Goal: Task Accomplishment & Management: Complete application form

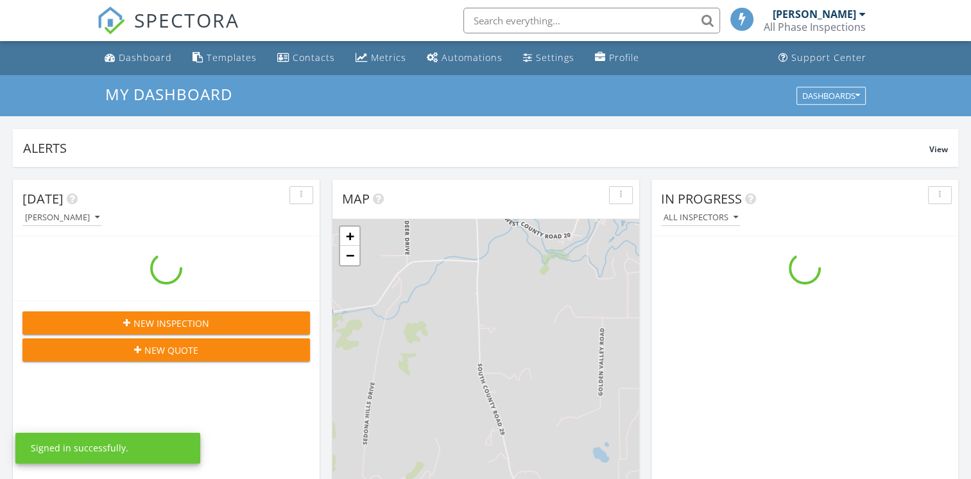
scroll to position [1188, 991]
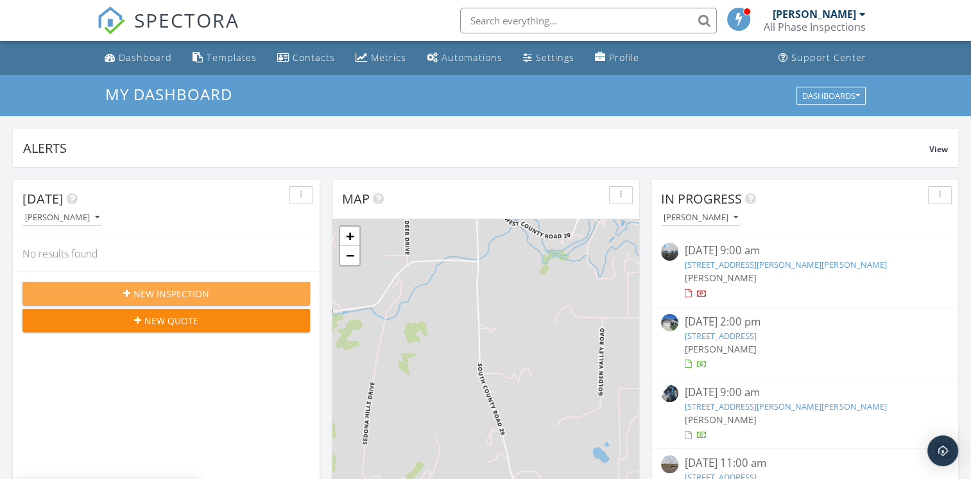
click at [210, 284] on button "New Inspection" at bounding box center [165, 293] width 287 height 23
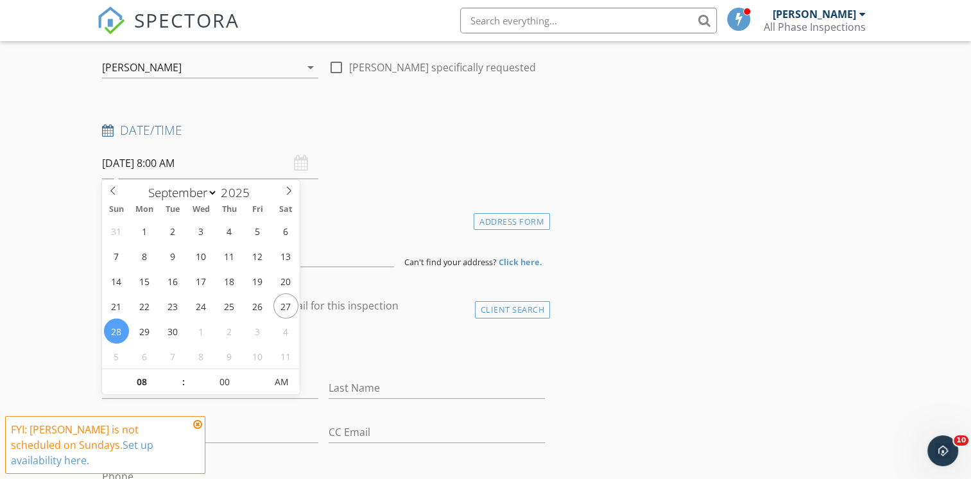
click at [153, 163] on input "[DATE] 8:00 AM" at bounding box center [210, 163] width 216 height 31
select select "9"
type input "[DATE] 8:00 AM"
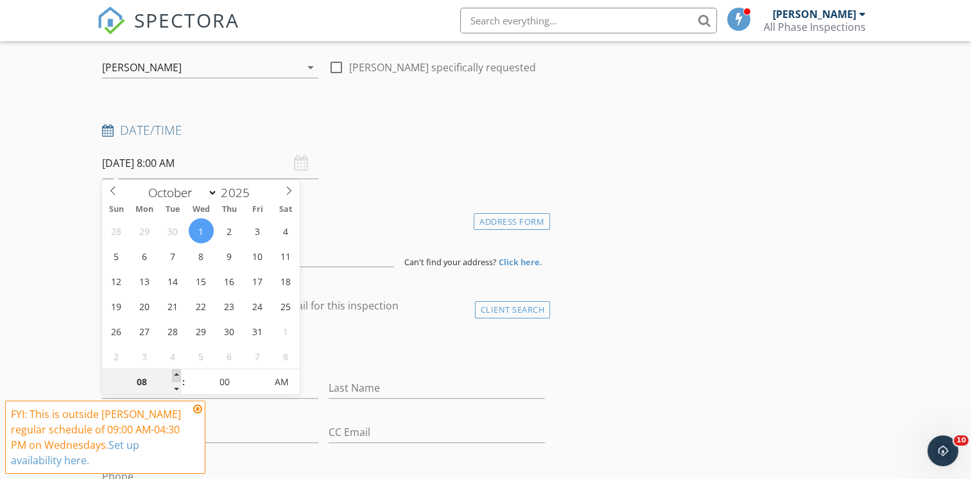
type input "09"
type input "[DATE] 9:00 AM"
click at [178, 374] on span at bounding box center [176, 375] width 9 height 13
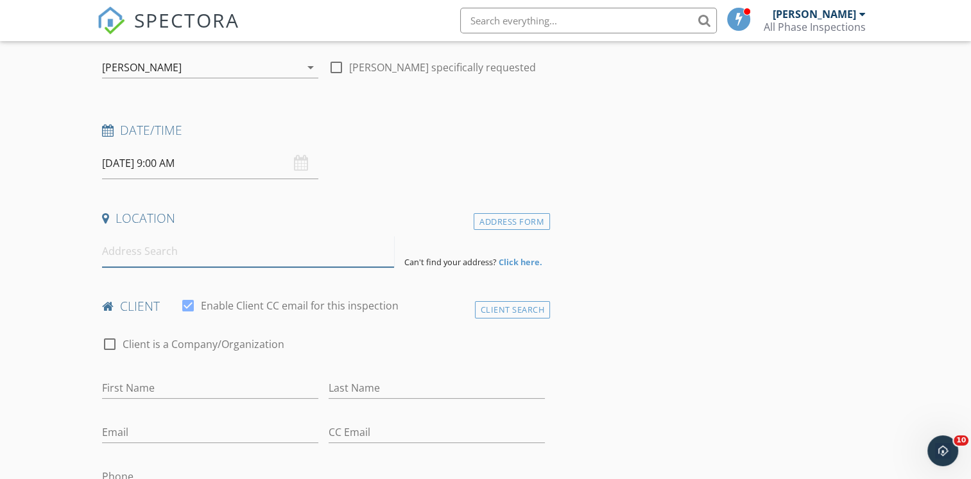
click at [121, 245] on input at bounding box center [248, 250] width 292 height 31
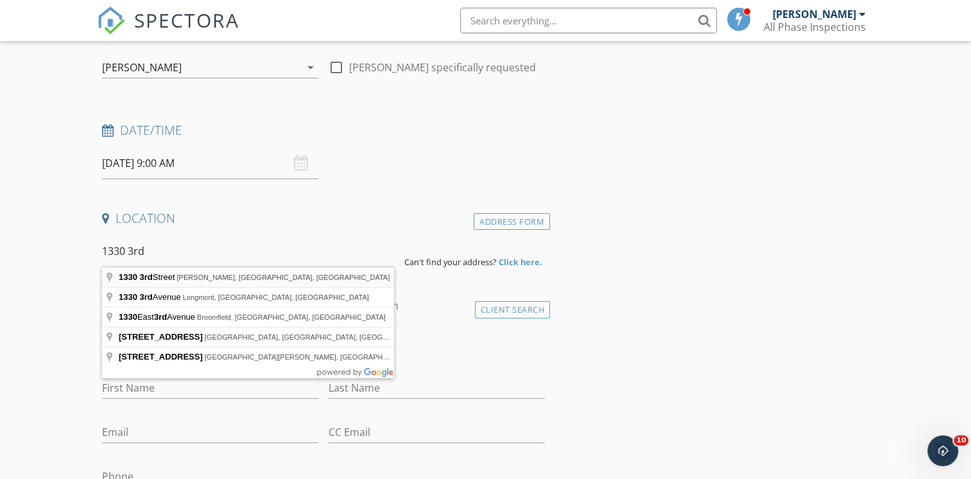
type input "1330 3rd Street, Eaton, CO, USA"
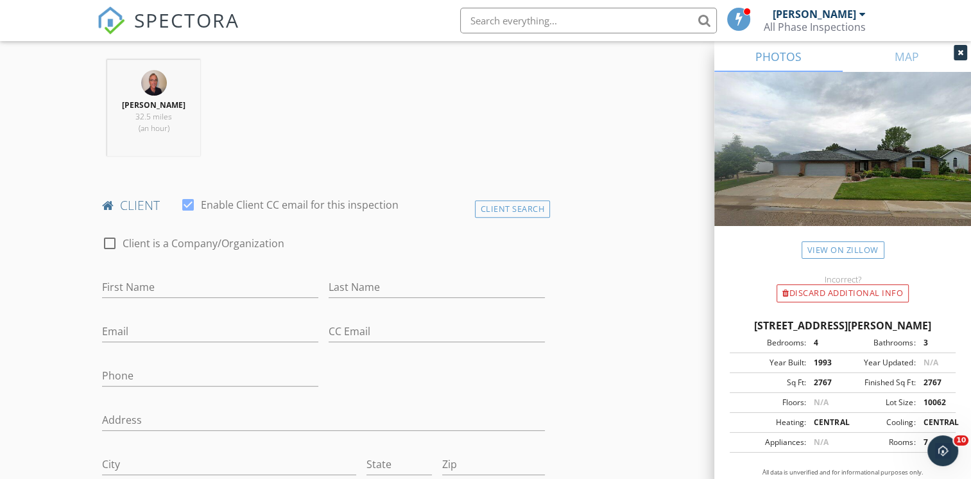
scroll to position [513, 0]
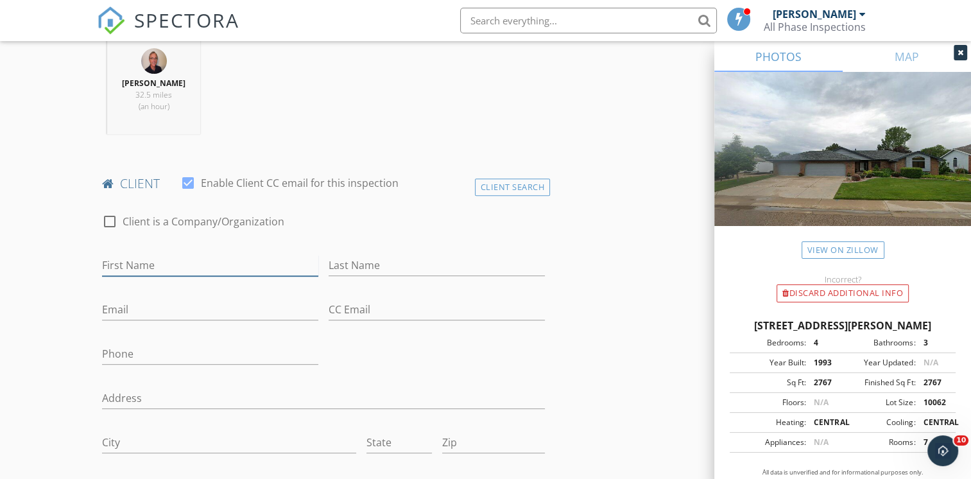
click at [176, 267] on input "First Name" at bounding box center [210, 265] width 216 height 21
type input "Barry and Susan"
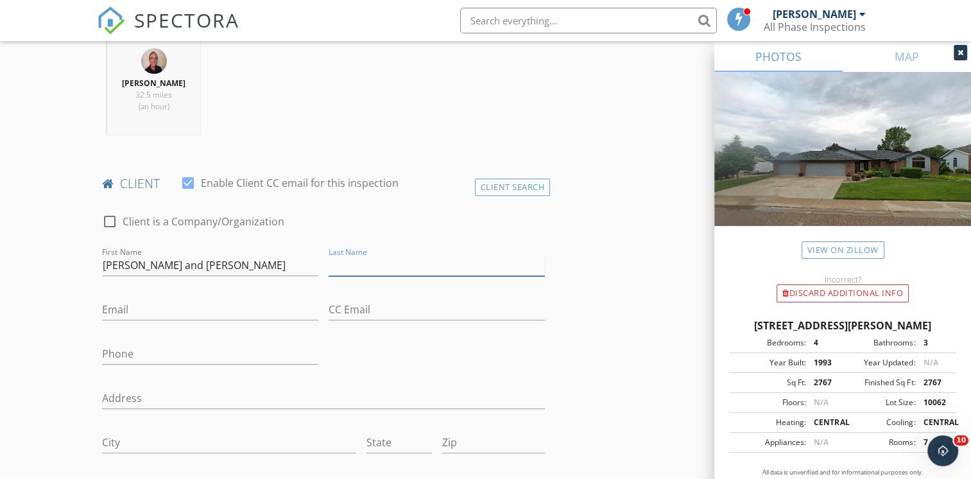
click at [339, 266] on input "Last Name" at bounding box center [437, 265] width 216 height 21
type input "Kroemer"
click at [169, 304] on input "Email" at bounding box center [210, 309] width 216 height 21
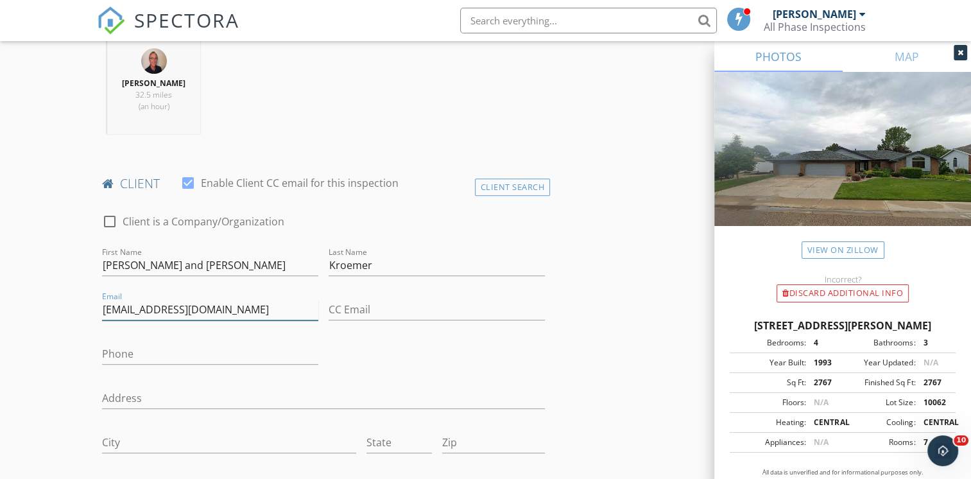
type input "bskroemer@gmail.com"
click at [131, 355] on input "Phone" at bounding box center [210, 353] width 216 height 21
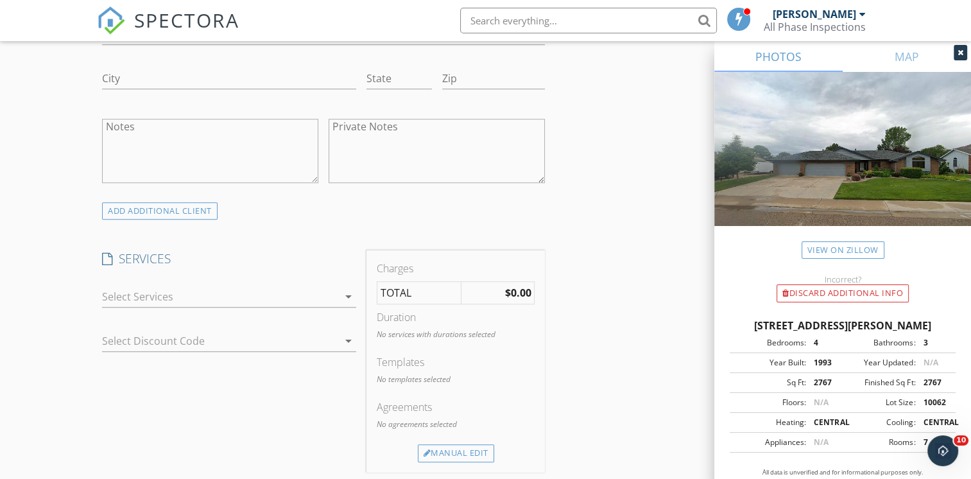
scroll to position [898, 0]
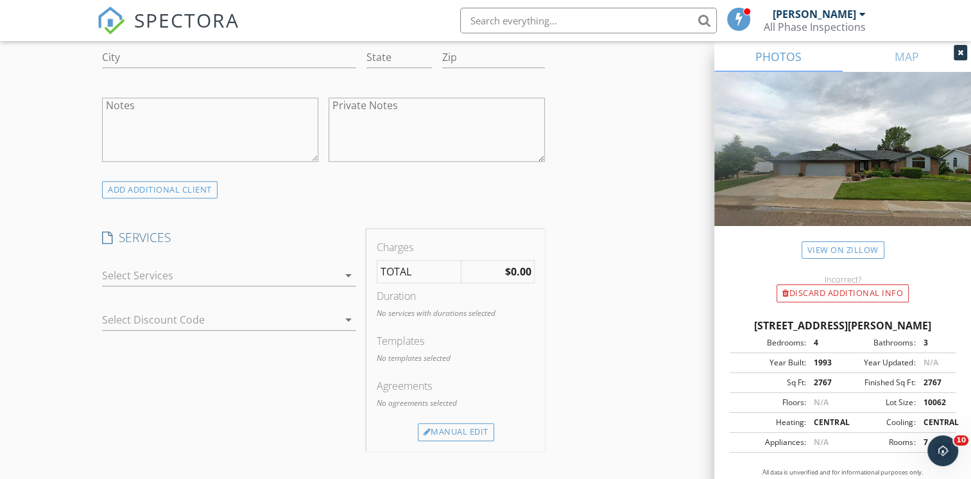
type input "970-631-6117"
click at [344, 271] on icon "arrow_drop_down" at bounding box center [348, 275] width 15 height 15
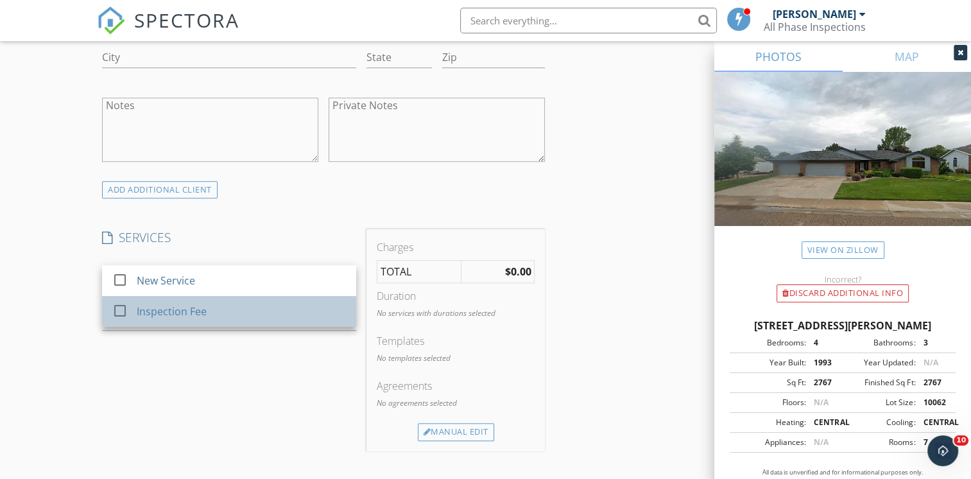
click at [266, 312] on div "Inspection Fee" at bounding box center [241, 311] width 209 height 26
checkbox input "true"
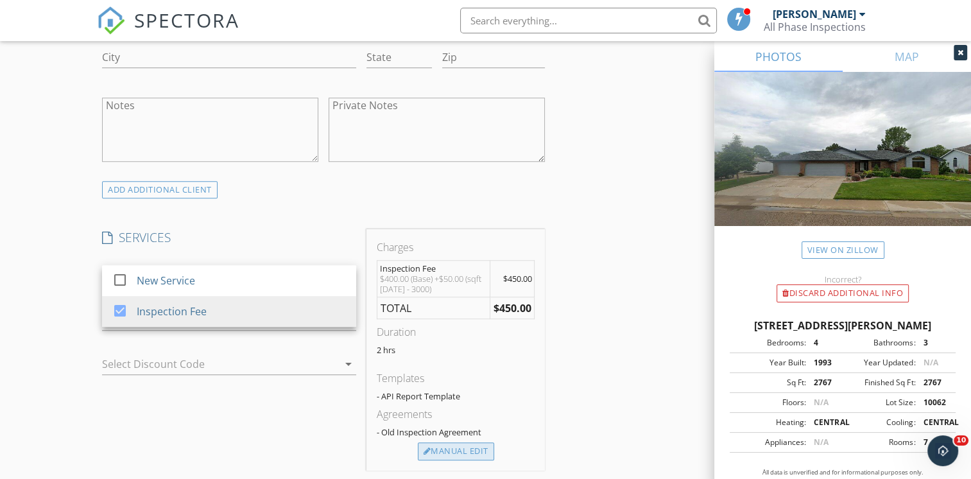
click at [465, 448] on div "Manual Edit" at bounding box center [456, 451] width 76 height 18
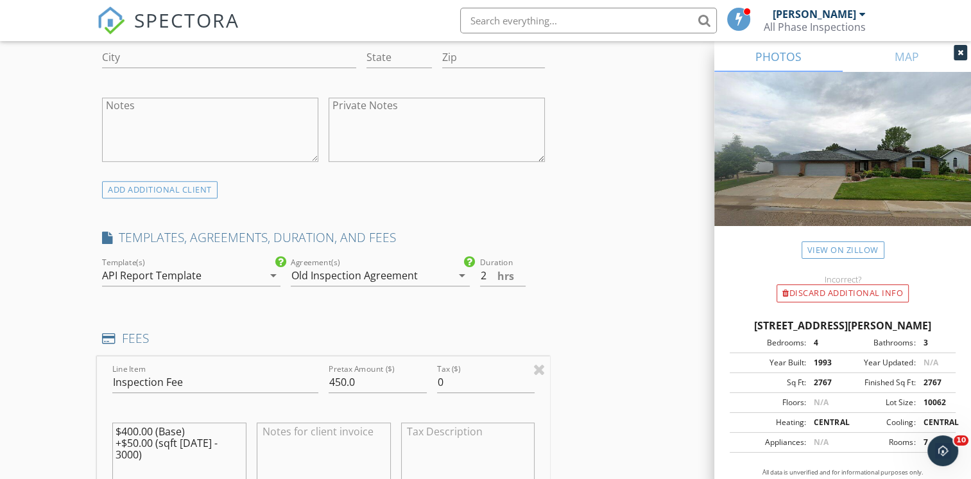
click at [463, 273] on icon "arrow_drop_down" at bounding box center [461, 275] width 15 height 15
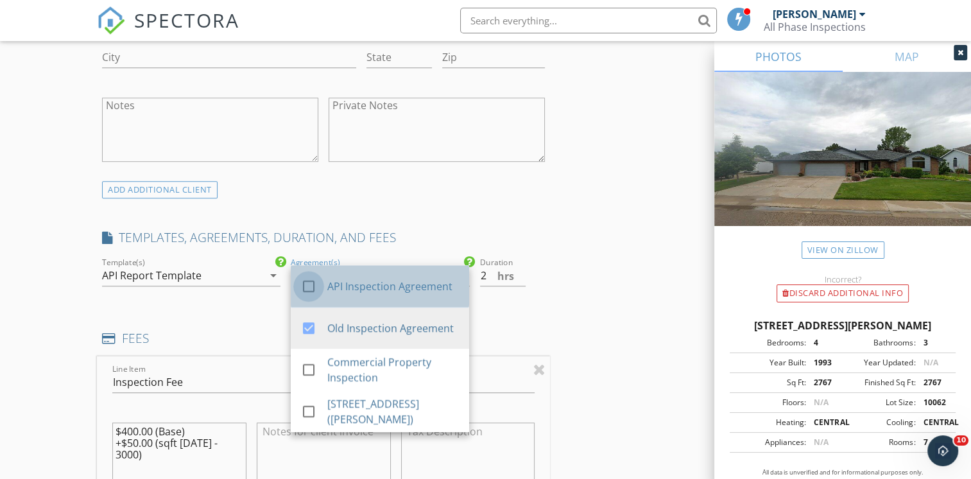
click at [307, 282] on div at bounding box center [309, 286] width 22 height 22
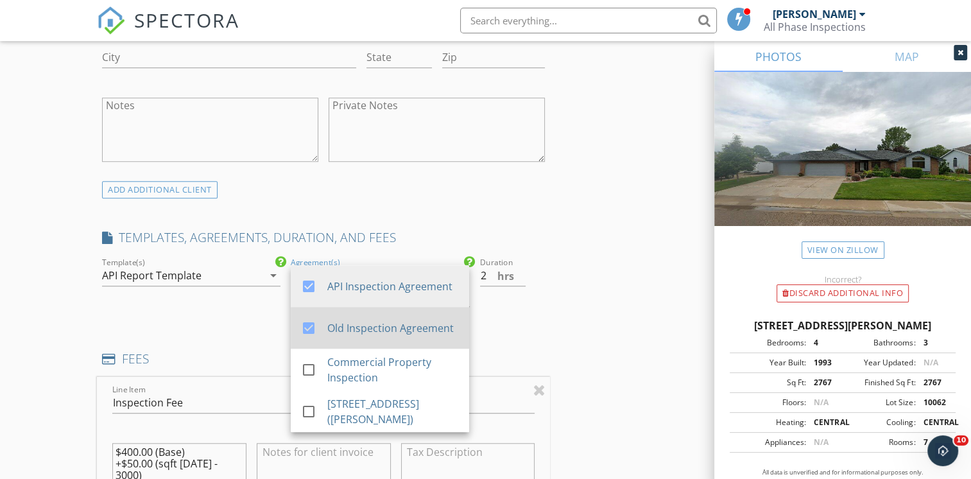
click at [314, 327] on div at bounding box center [309, 328] width 22 height 22
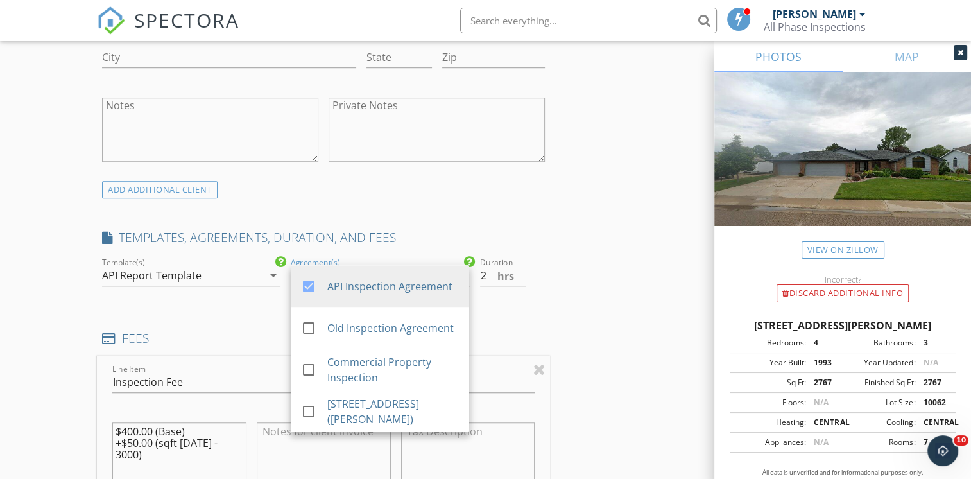
click at [534, 314] on div "INSPECTOR(S) check_box Ray Kline PRIMARY Ray Kline arrow_drop_down check_box_ou…" at bounding box center [323, 445] width 453 height 2389
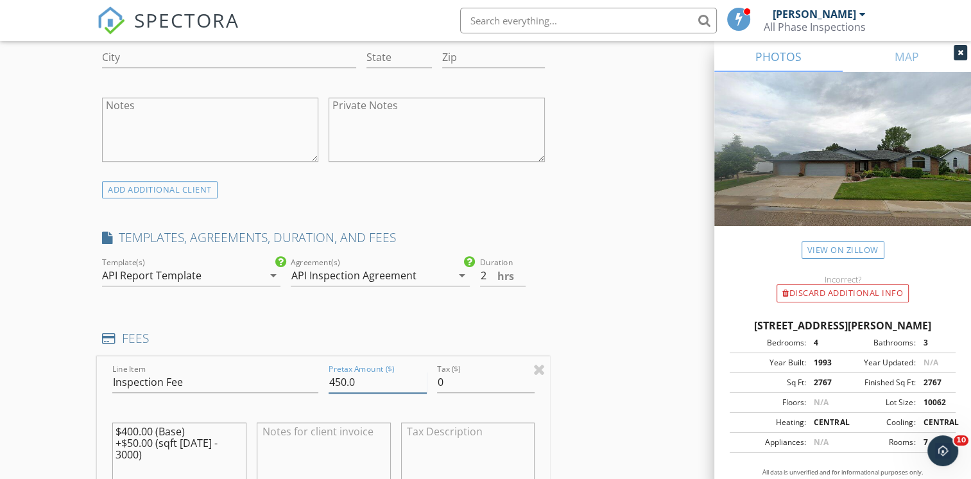
click at [385, 381] on input "450.0" at bounding box center [378, 381] width 98 height 21
type input "4"
type input "340.00"
click at [239, 444] on textarea "$400.00 (Base) +$50.00 (sqft 2001 - 3000)" at bounding box center [179, 454] width 134 height 64
type textarea "$"
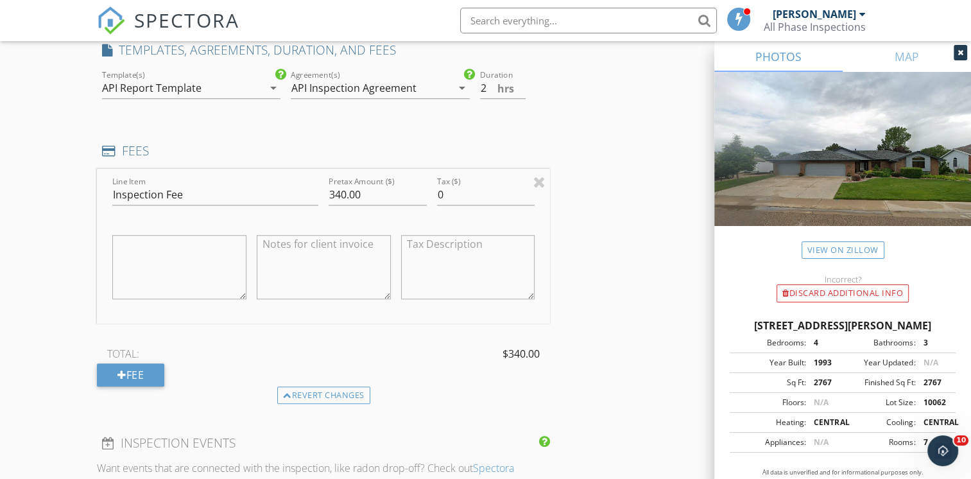
scroll to position [1091, 0]
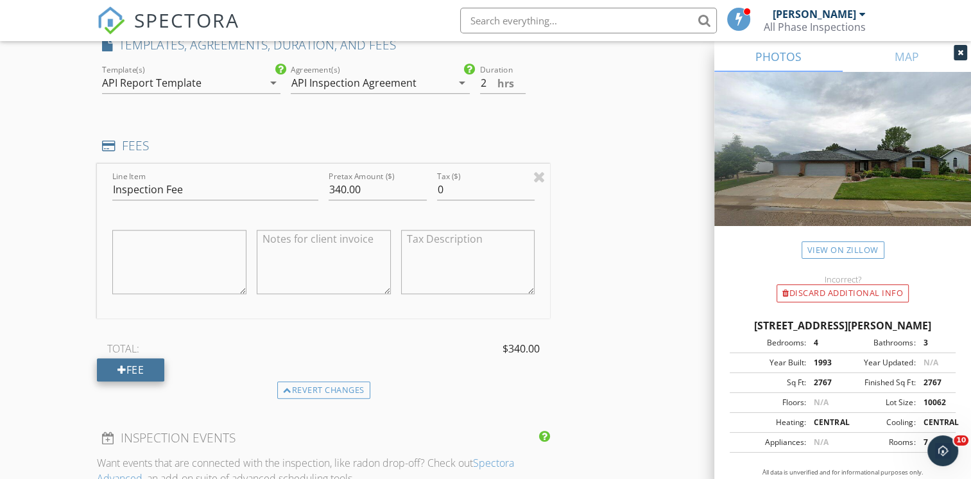
click at [145, 367] on div "Fee" at bounding box center [130, 369] width 67 height 23
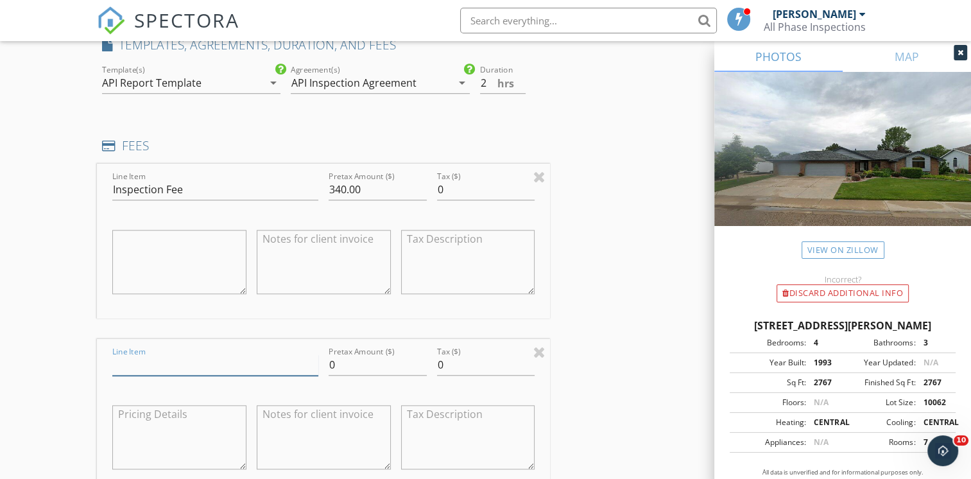
click at [175, 363] on input "Line Item" at bounding box center [215, 364] width 206 height 21
type input "Radon Test"
click at [349, 371] on input "0" at bounding box center [378, 364] width 98 height 21
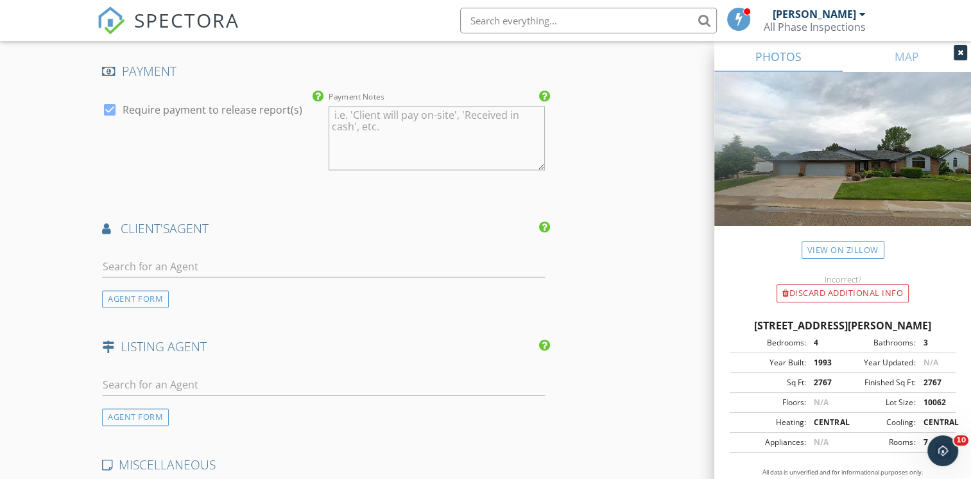
scroll to position [1732, 0]
type input "175.00"
click at [167, 258] on input "text" at bounding box center [323, 263] width 443 height 21
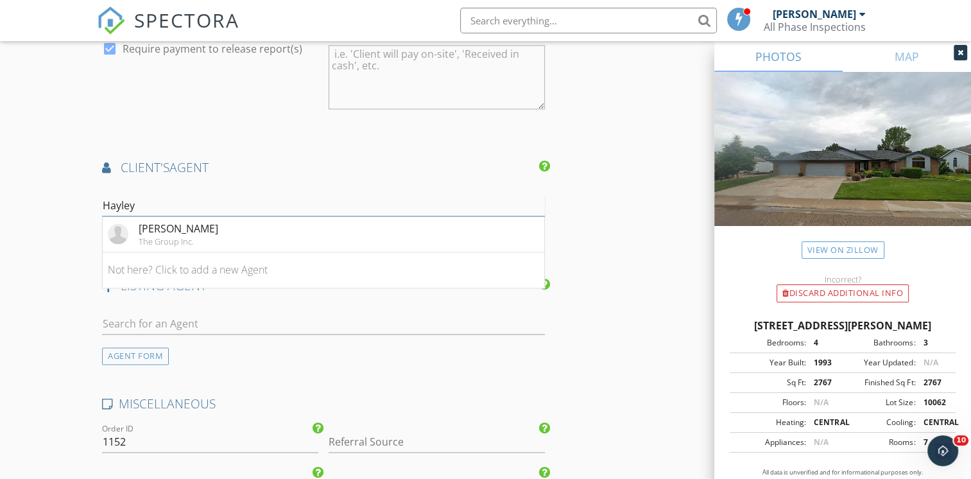
scroll to position [1797, 0]
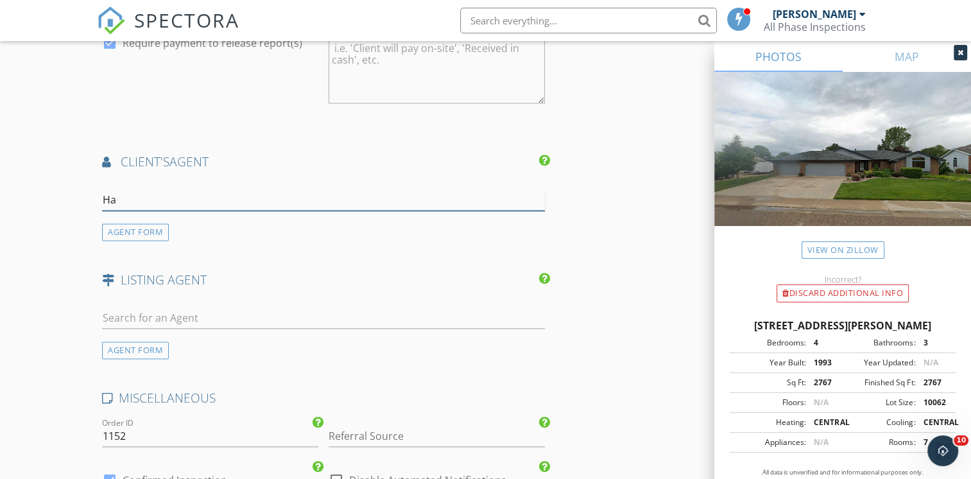
type input "H"
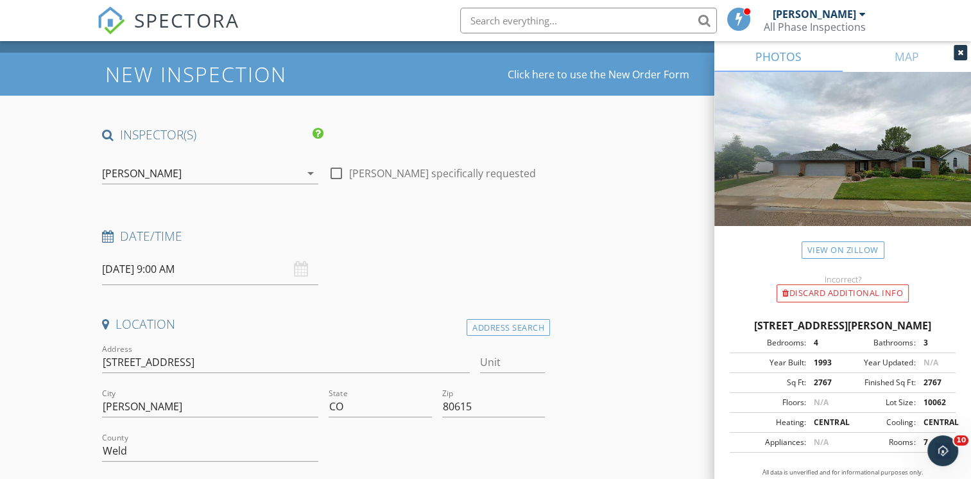
scroll to position [0, 0]
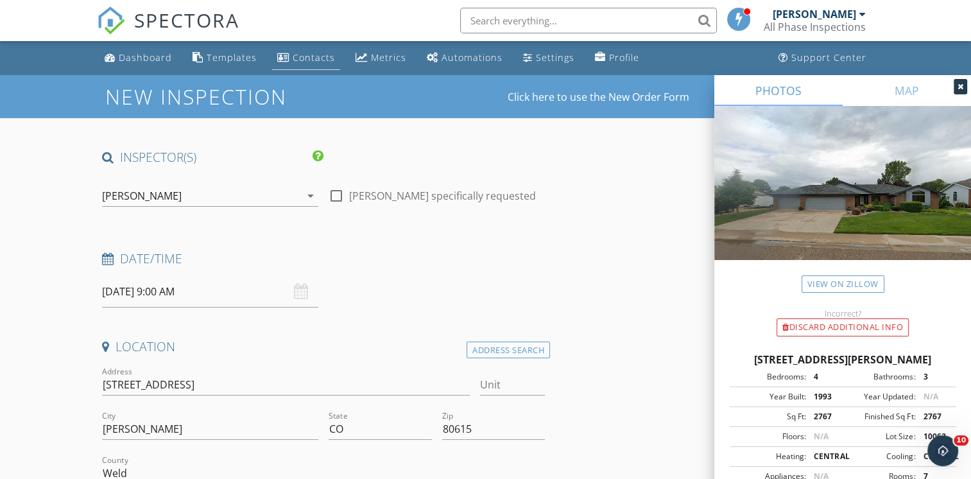
click at [307, 58] on div "Contacts" at bounding box center [314, 57] width 42 height 12
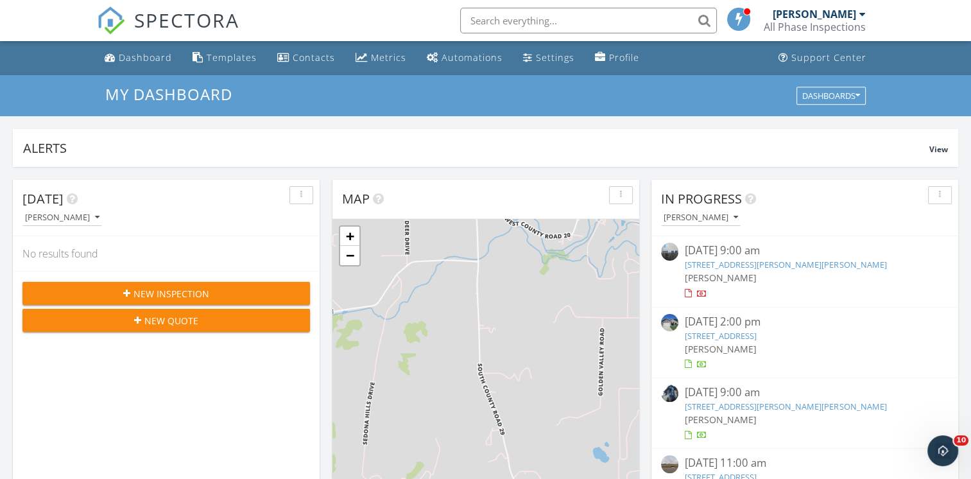
click at [865, 8] on div "[PERSON_NAME]" at bounding box center [819, 14] width 93 height 13
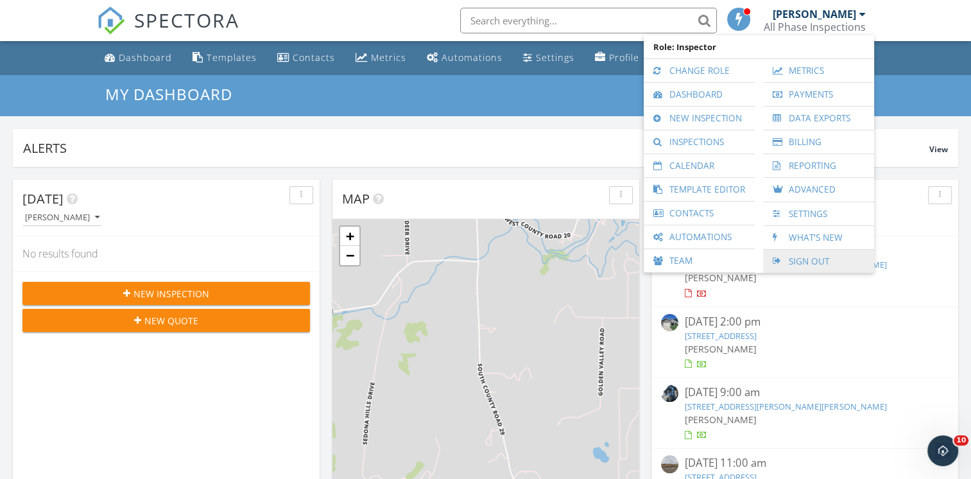
click at [786, 260] on link "Sign Out" at bounding box center [818, 261] width 98 height 23
